Goal: Navigation & Orientation: Find specific page/section

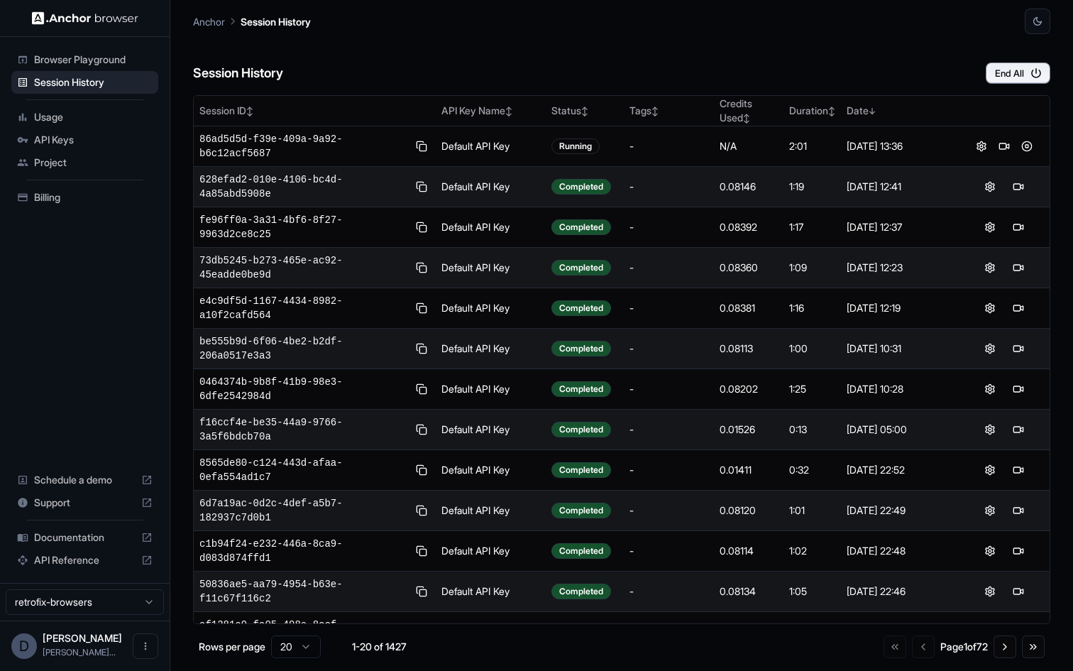
click at [80, 119] on span "Usage" at bounding box center [93, 117] width 119 height 14
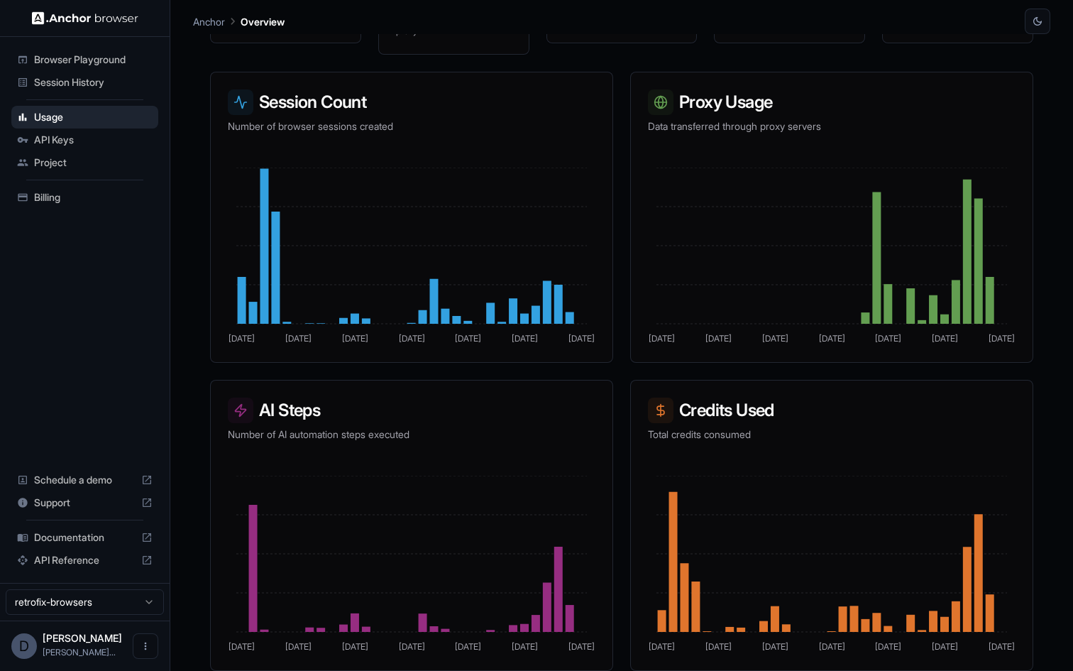
scroll to position [202, 0]
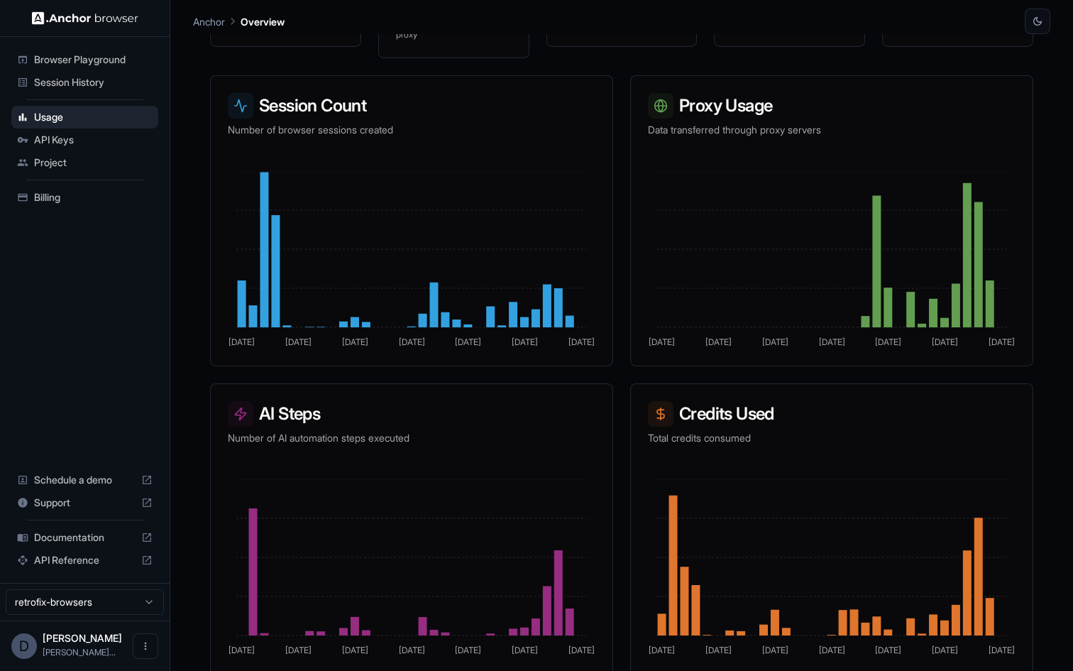
click at [97, 82] on span "Session History" at bounding box center [93, 82] width 119 height 14
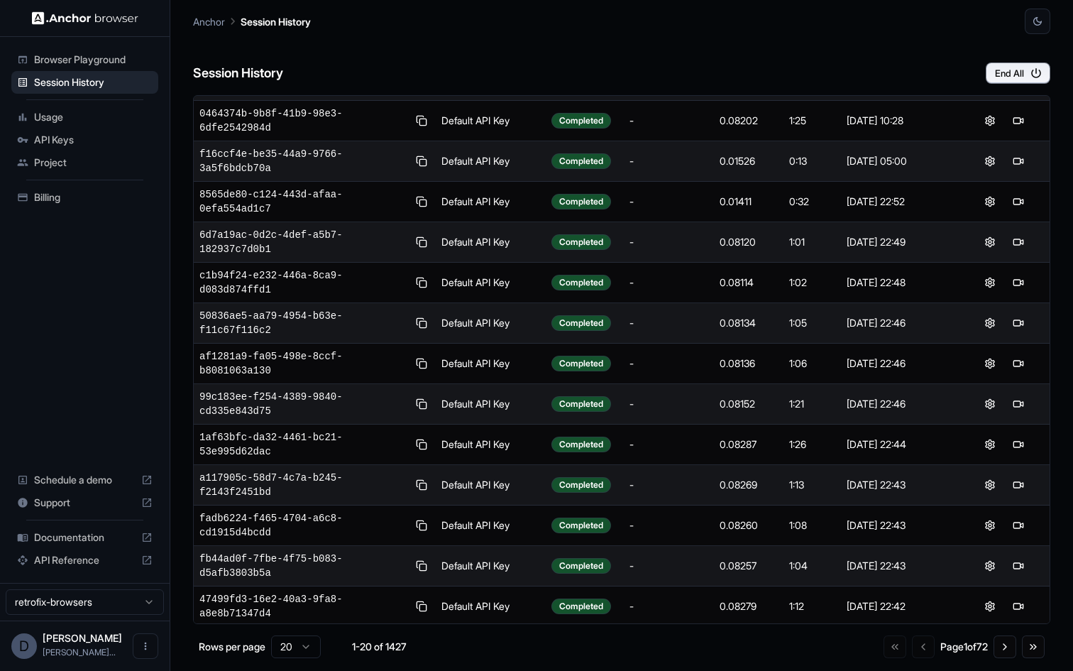
scroll to position [312, 0]
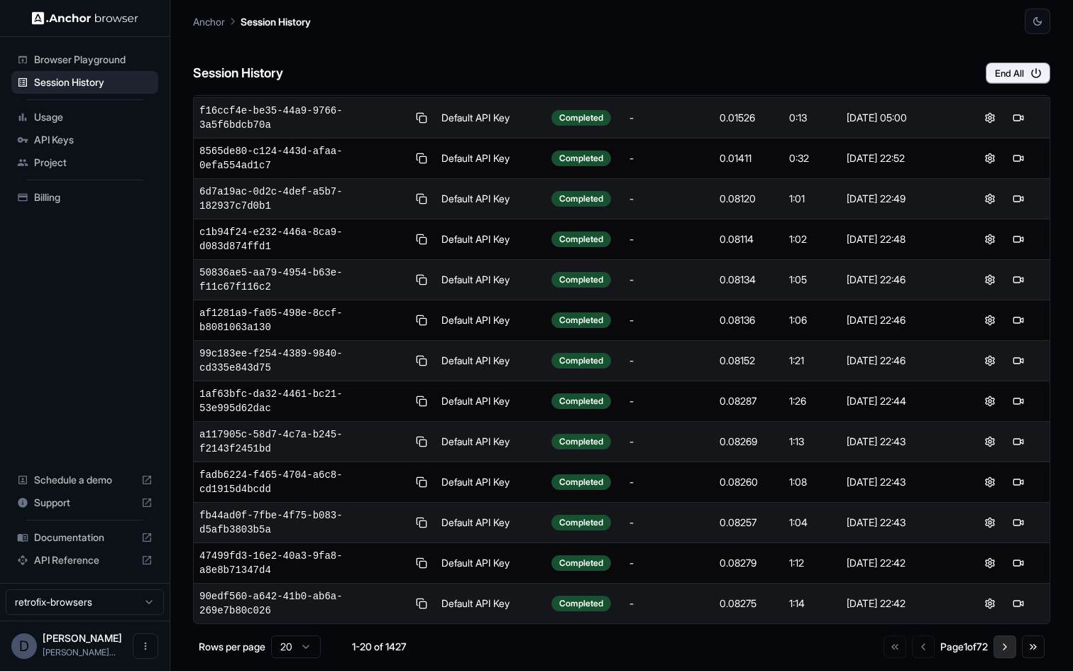
click at [1002, 646] on button "Go to next page" at bounding box center [1005, 646] width 23 height 23
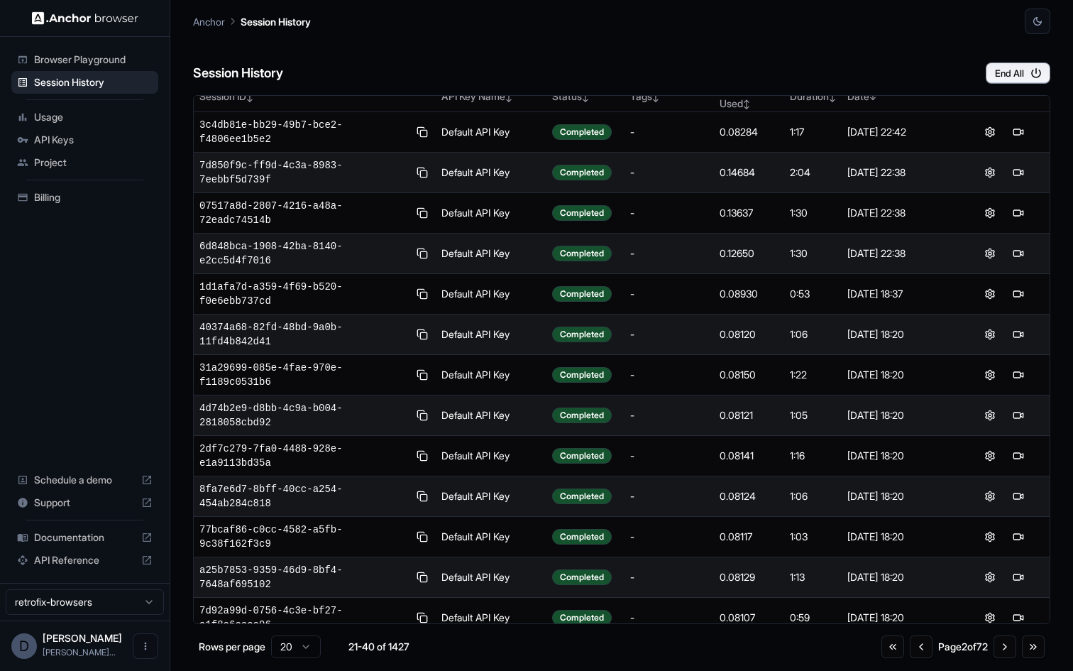
scroll to position [0, 0]
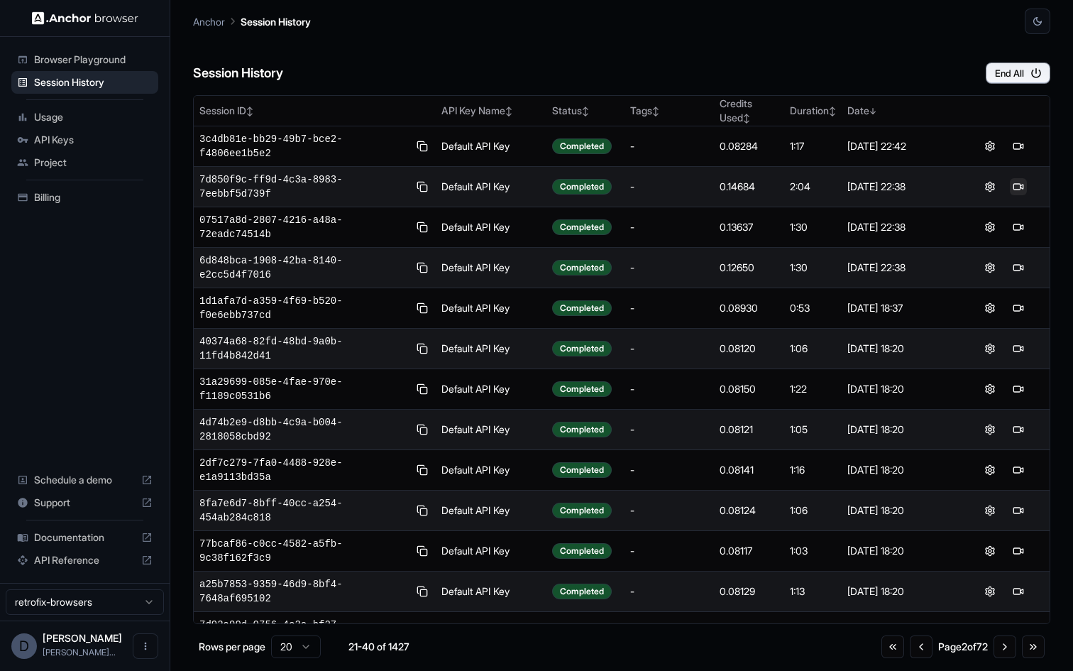
click at [1022, 187] on button at bounding box center [1018, 186] width 17 height 17
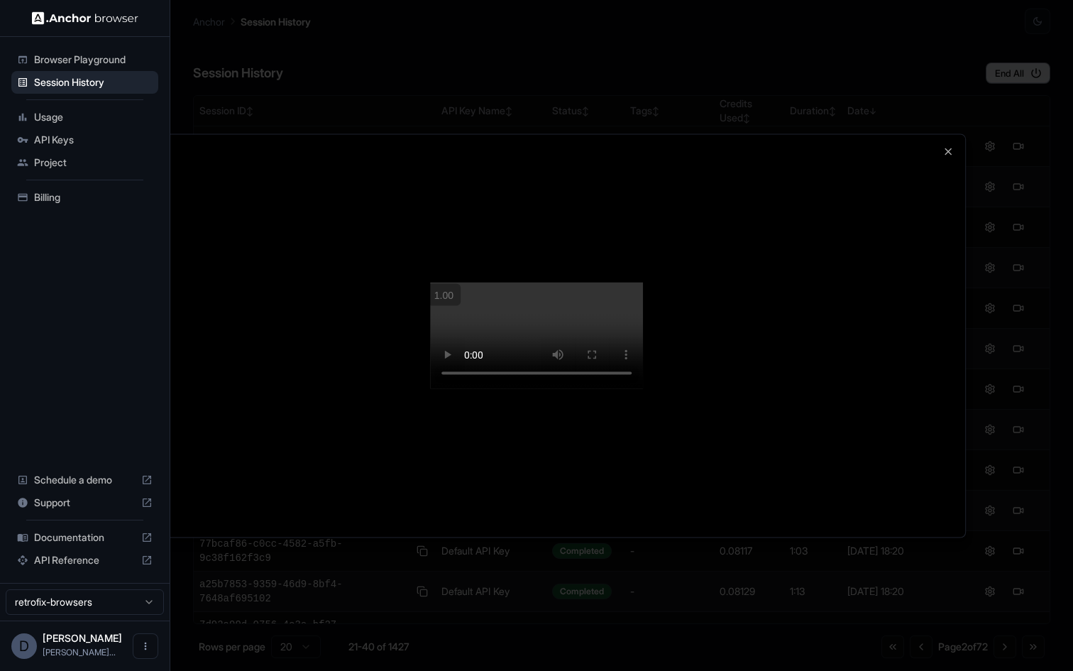
click at [430, 332] on video at bounding box center [536, 336] width 213 height 106
click at [430, 389] on video at bounding box center [536, 336] width 213 height 106
click at [636, 383] on video at bounding box center [536, 336] width 213 height 106
